Goal: Check status: Check status

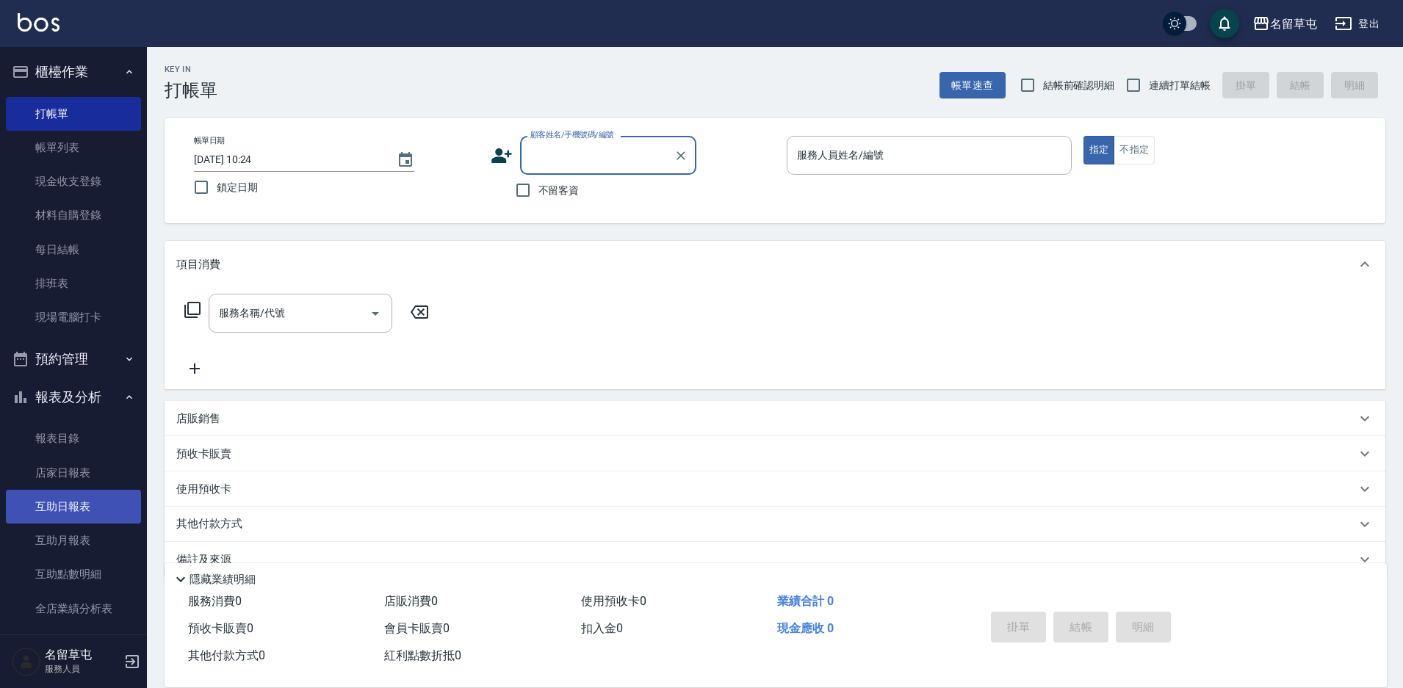
click at [71, 503] on link "互助日報表" at bounding box center [73, 507] width 135 height 34
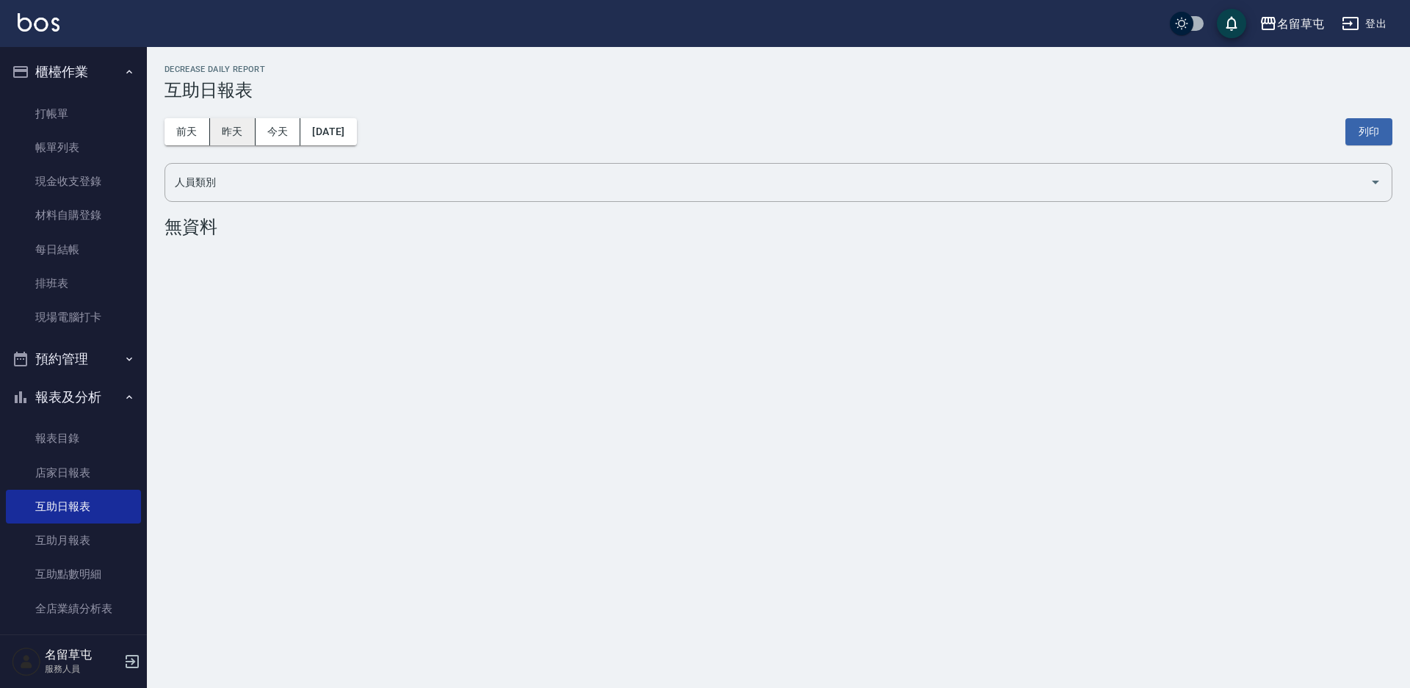
click at [242, 128] on button "昨天" at bounding box center [233, 131] width 46 height 27
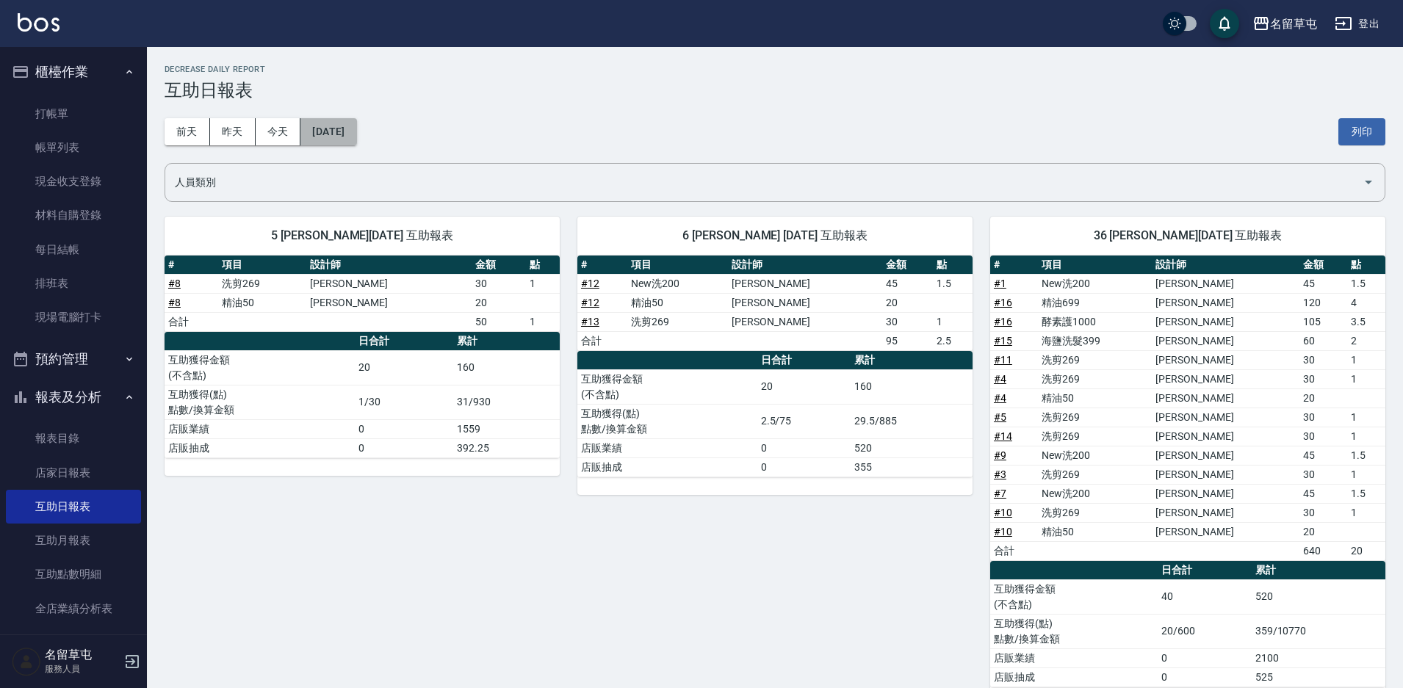
click at [333, 140] on button "[DATE]" at bounding box center [328, 131] width 56 height 27
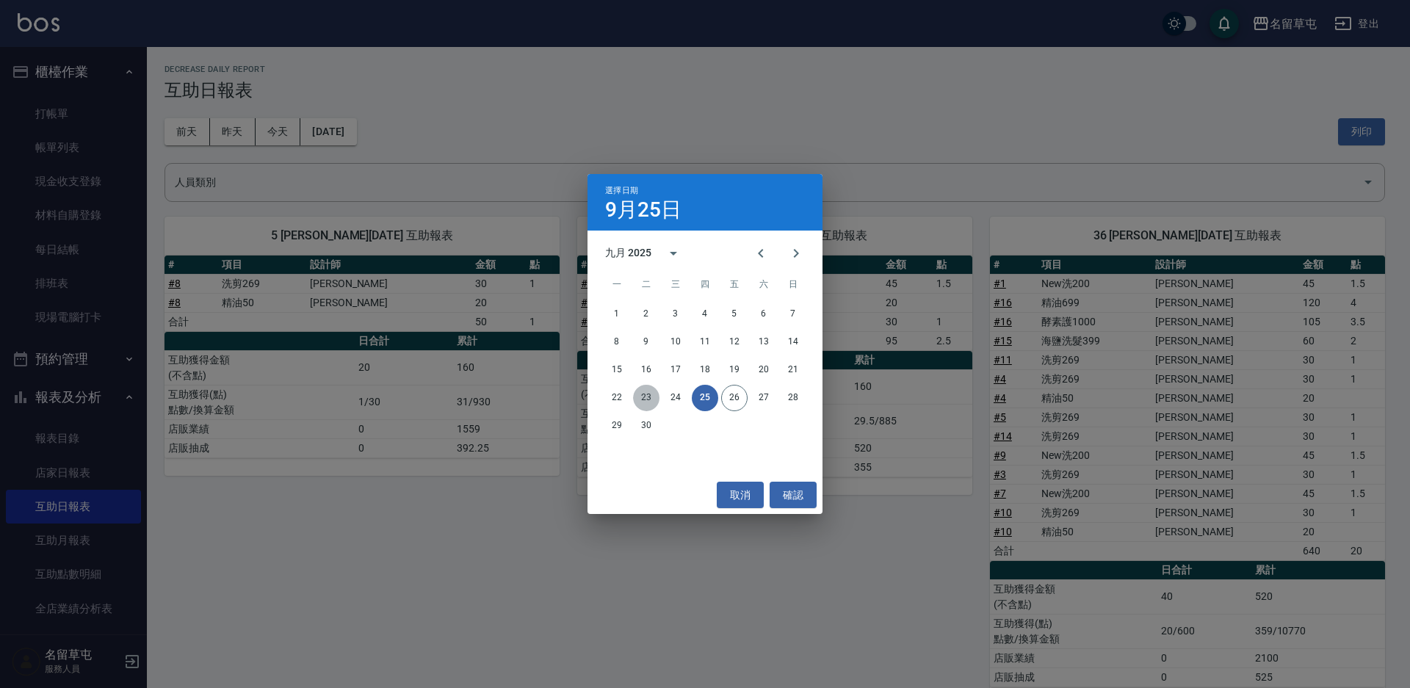
click at [648, 396] on button "23" at bounding box center [646, 398] width 26 height 26
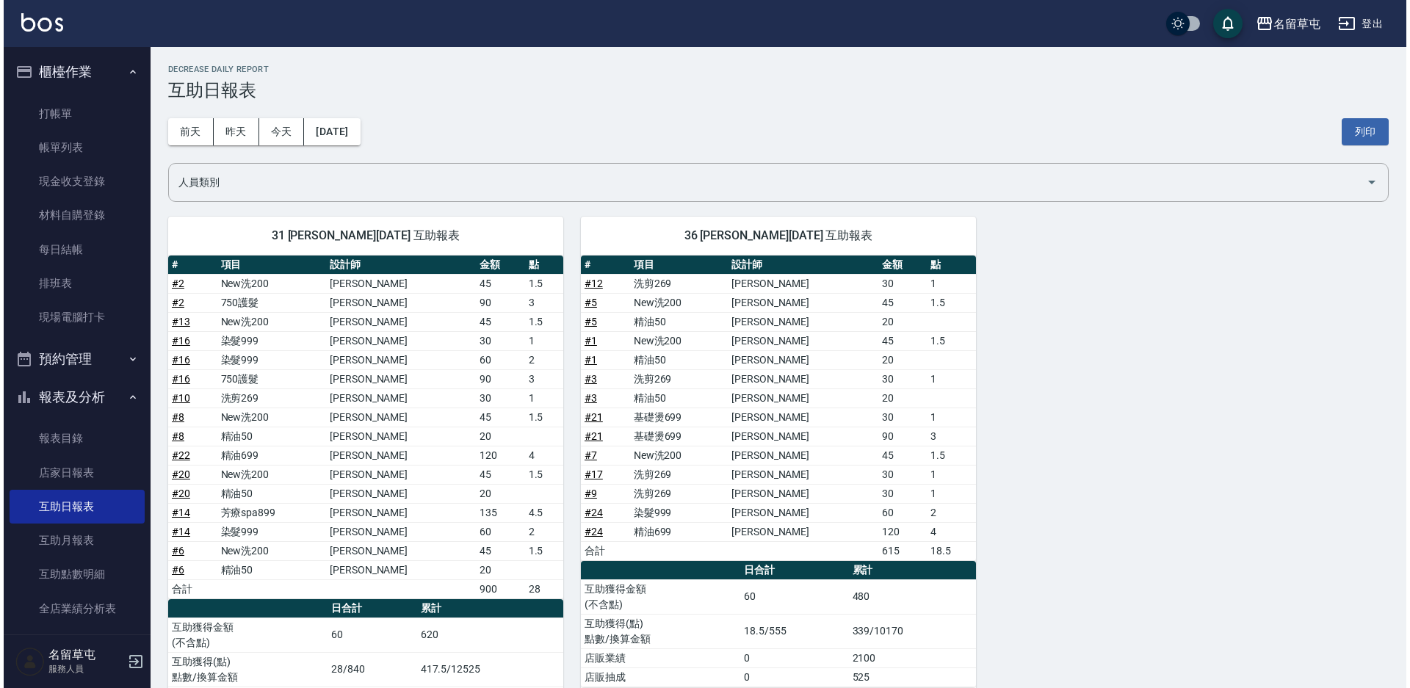
scroll to position [73, 0]
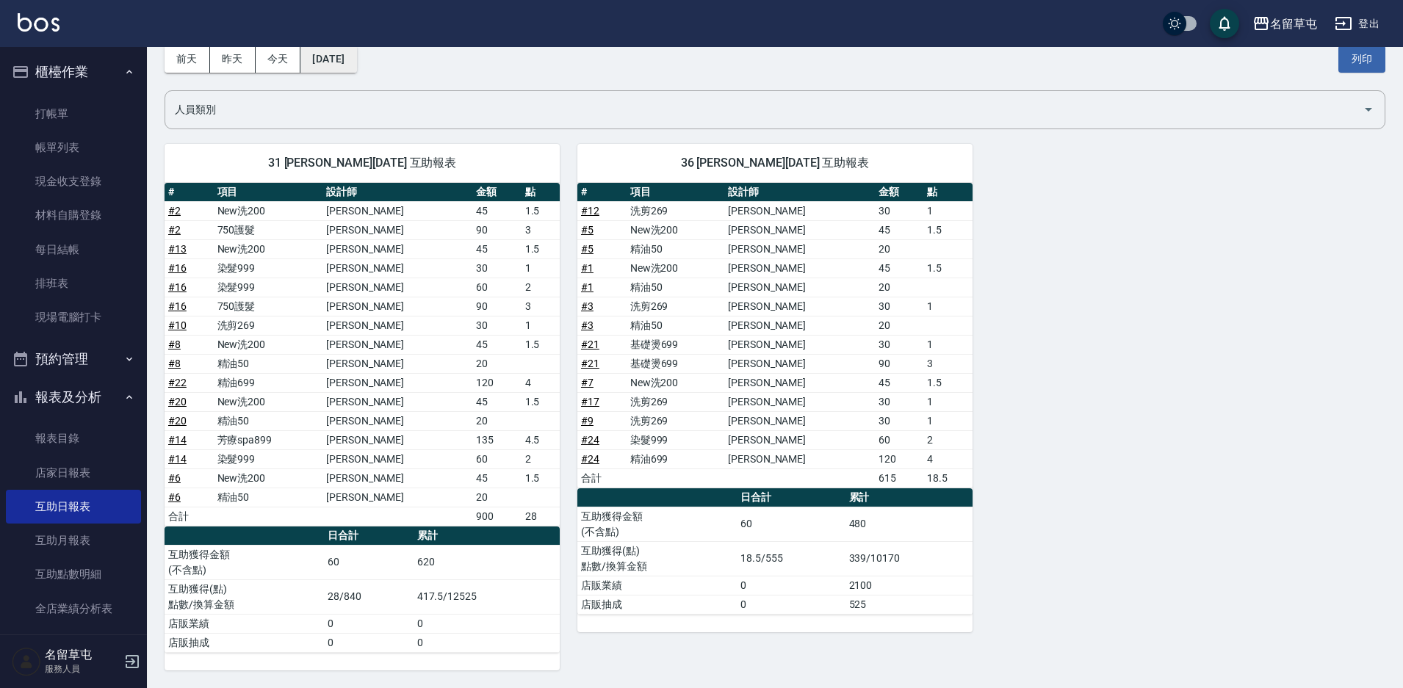
click at [331, 68] on button "[DATE]" at bounding box center [328, 59] width 56 height 27
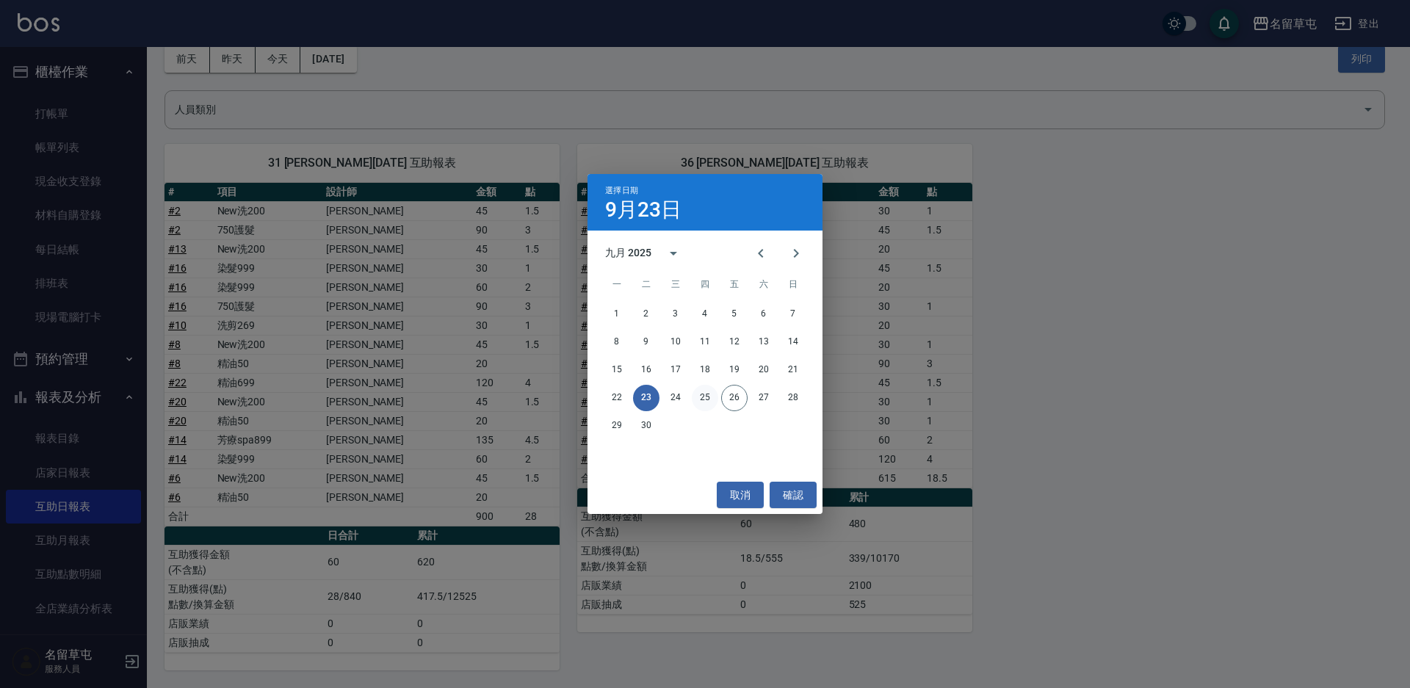
click at [707, 397] on button "25" at bounding box center [705, 398] width 26 height 26
